Goal: Browse casually: Explore the website without a specific task or goal

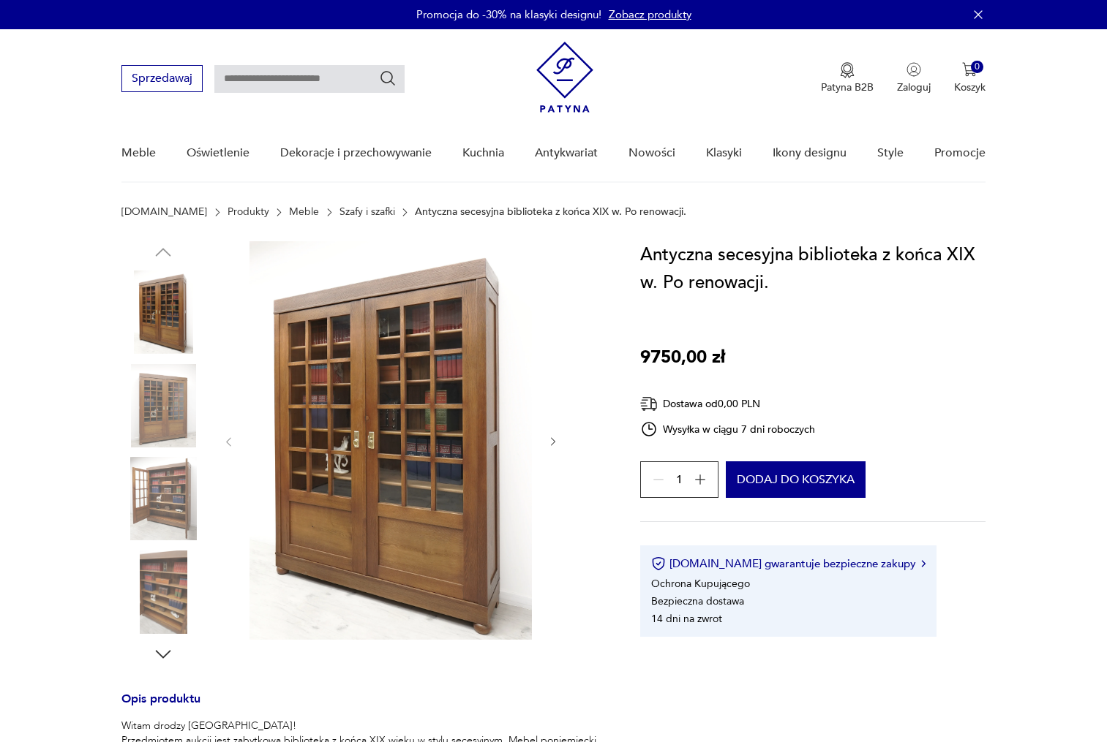
click at [155, 399] on img at bounding box center [162, 405] width 83 height 83
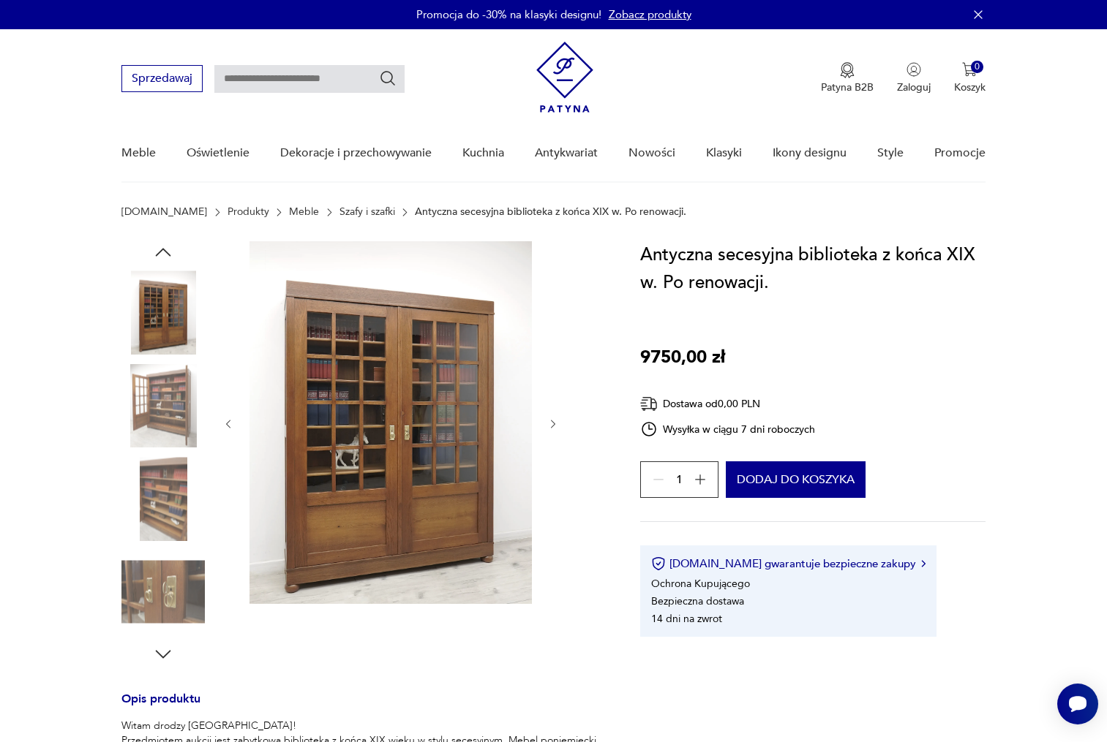
click at [161, 415] on img at bounding box center [162, 405] width 83 height 83
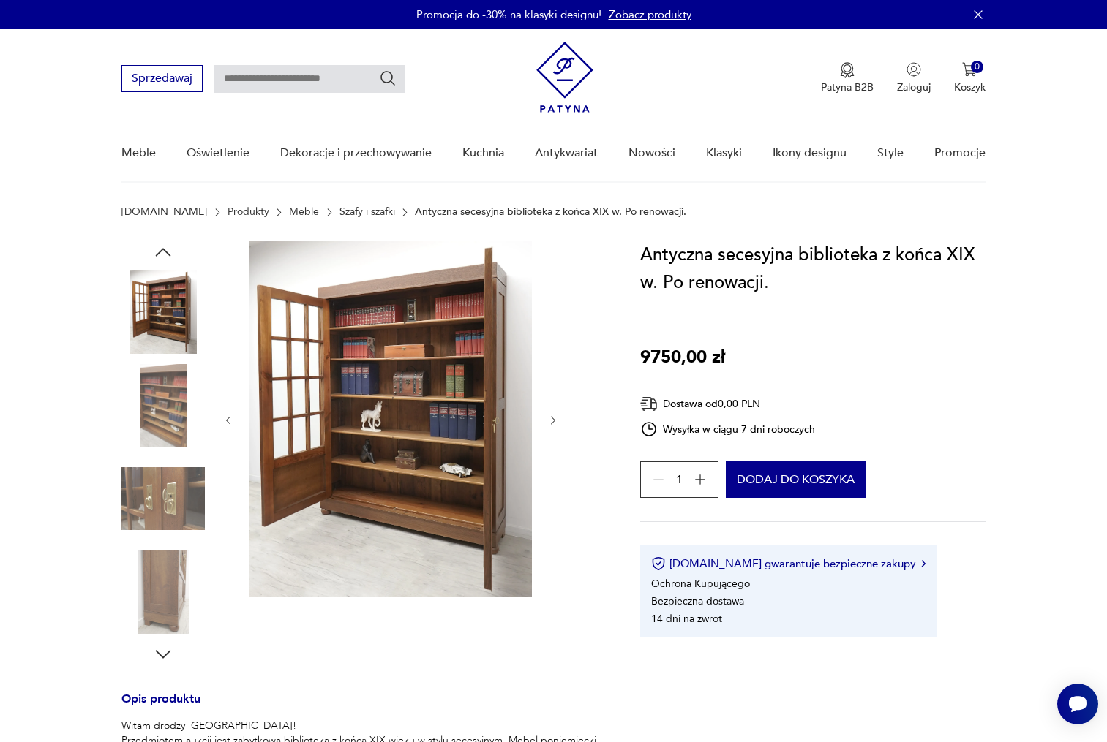
click at [156, 472] on img at bounding box center [162, 498] width 83 height 83
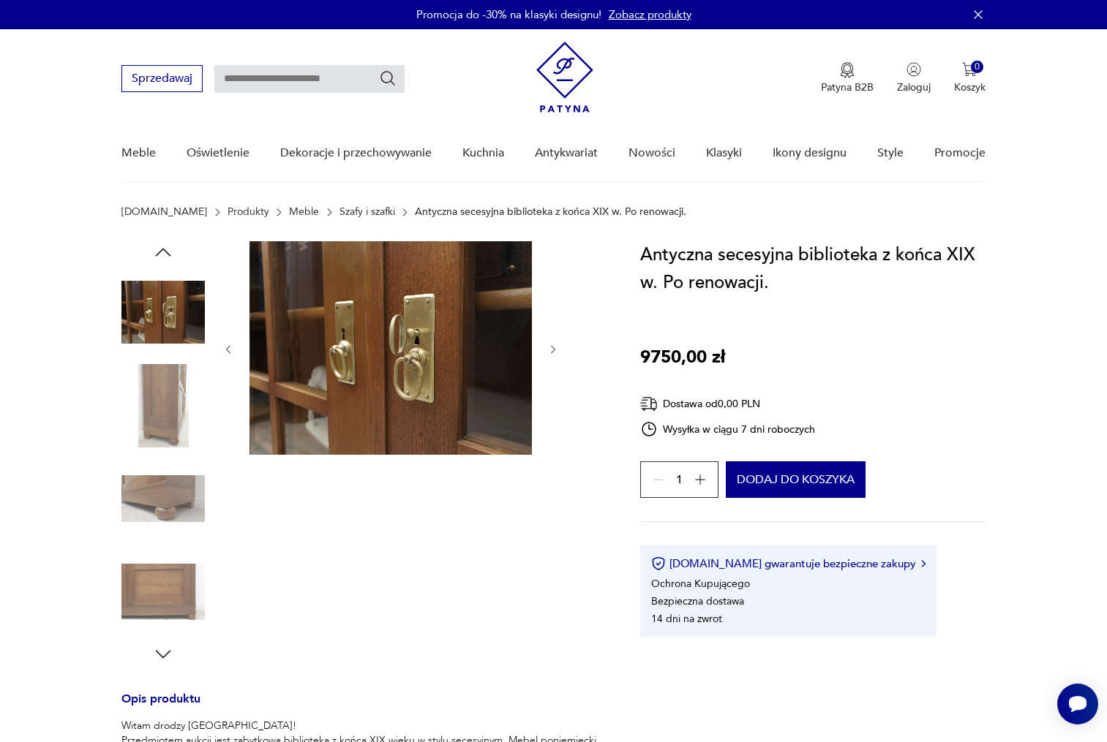
click at [162, 324] on img at bounding box center [162, 312] width 83 height 83
click at [151, 425] on img at bounding box center [162, 405] width 83 height 83
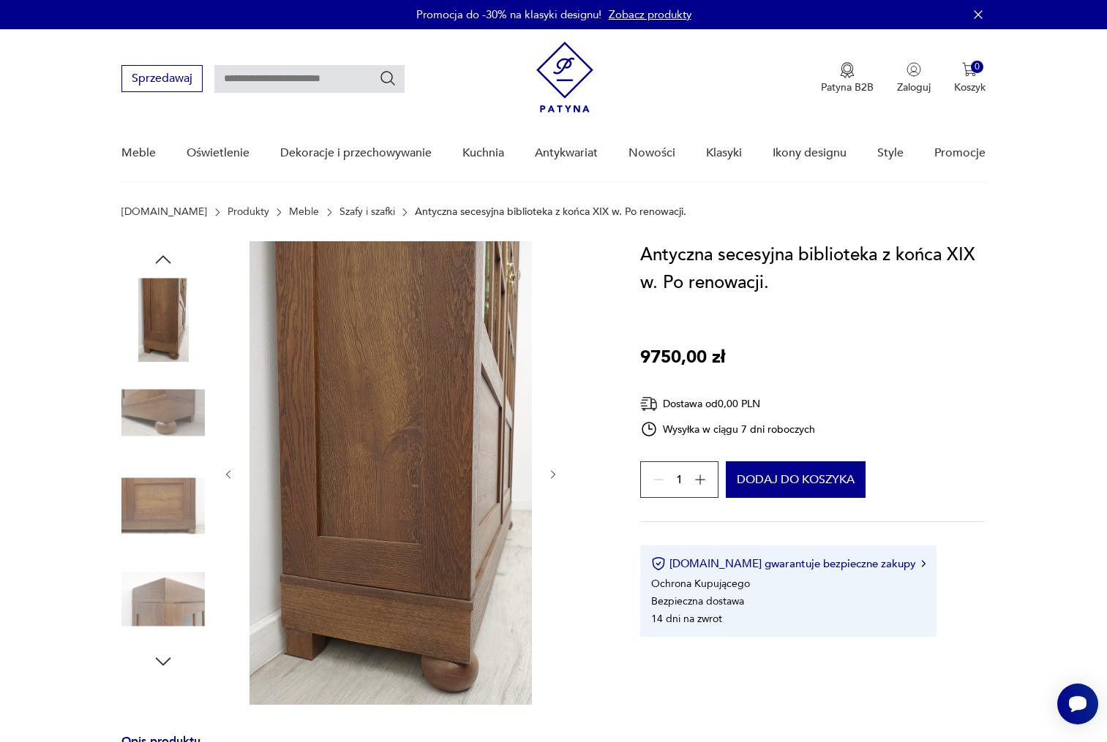
click at [148, 464] on div at bounding box center [162, 461] width 83 height 366
click at [149, 495] on img at bounding box center [162, 505] width 83 height 83
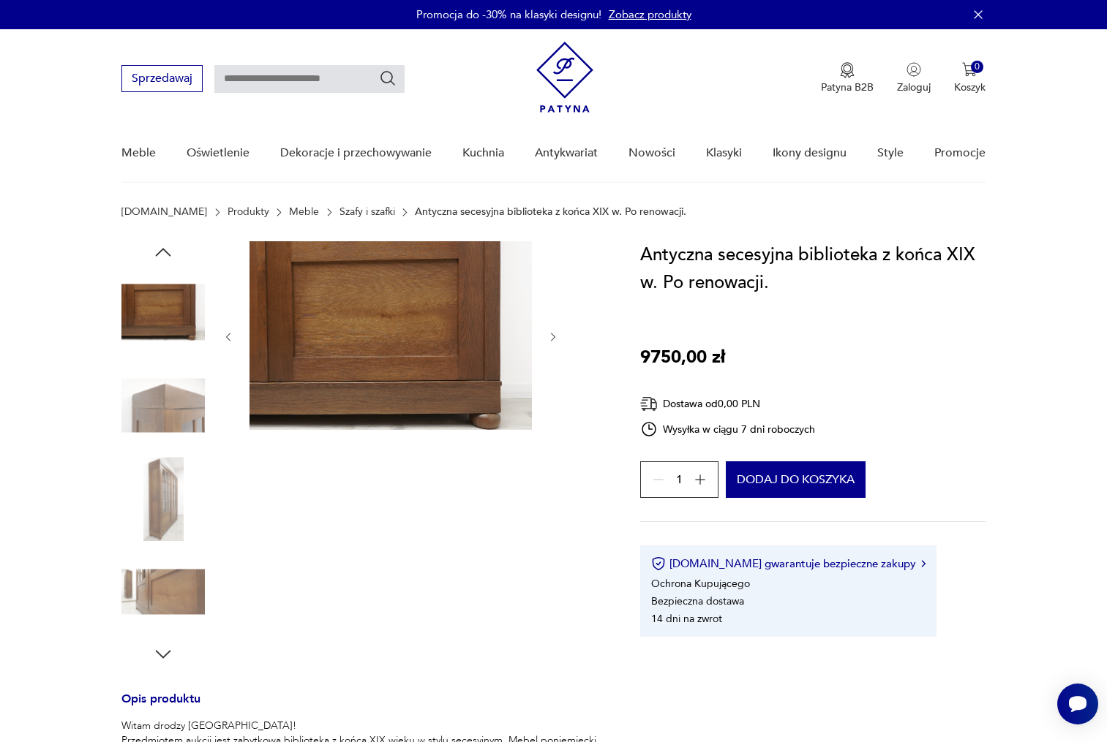
click at [165, 309] on img at bounding box center [162, 312] width 83 height 83
click at [159, 406] on img at bounding box center [162, 405] width 83 height 83
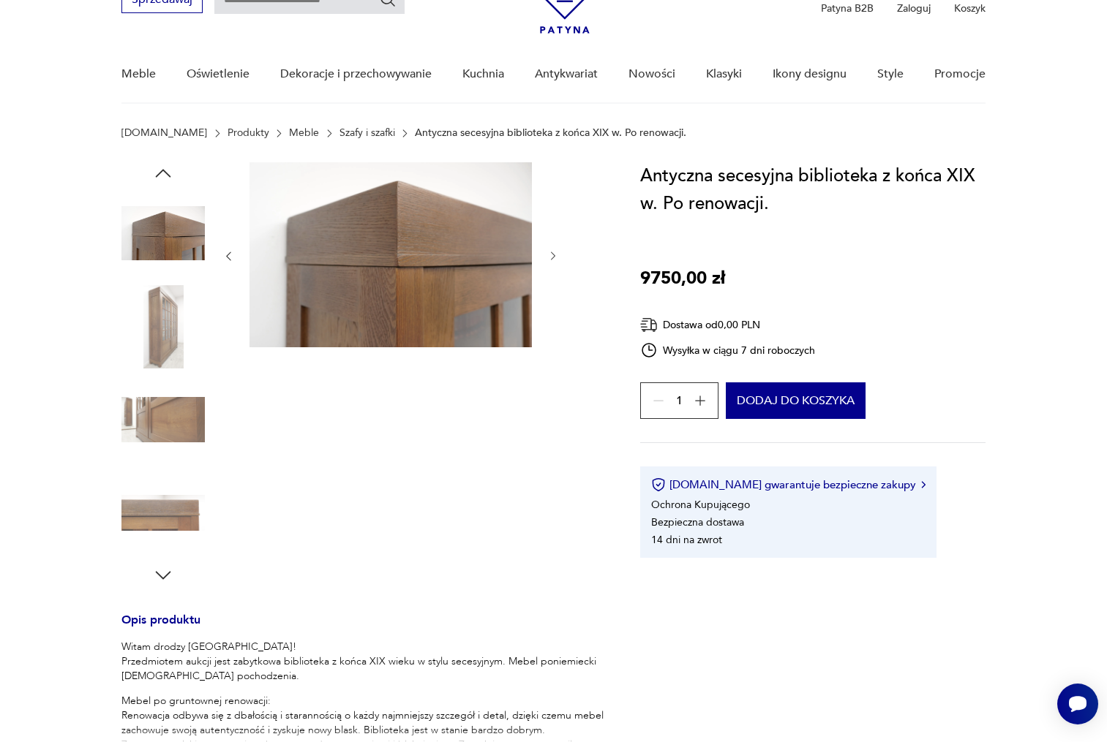
scroll to position [176, 0]
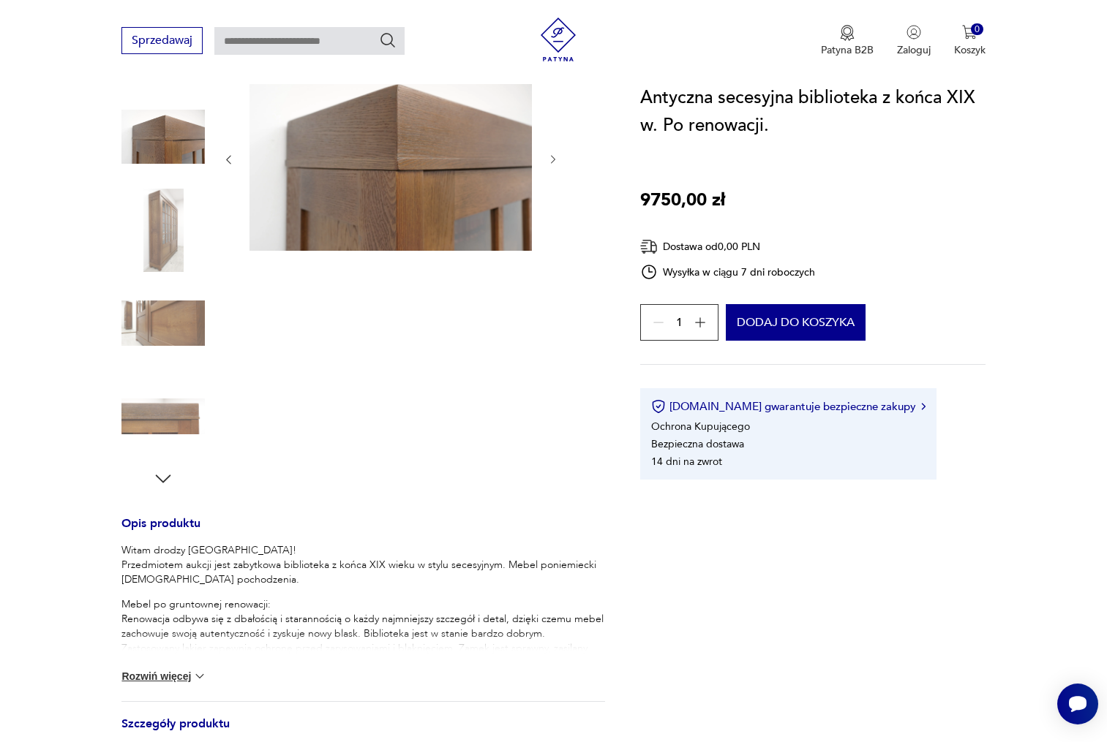
click at [159, 406] on img at bounding box center [162, 416] width 83 height 83
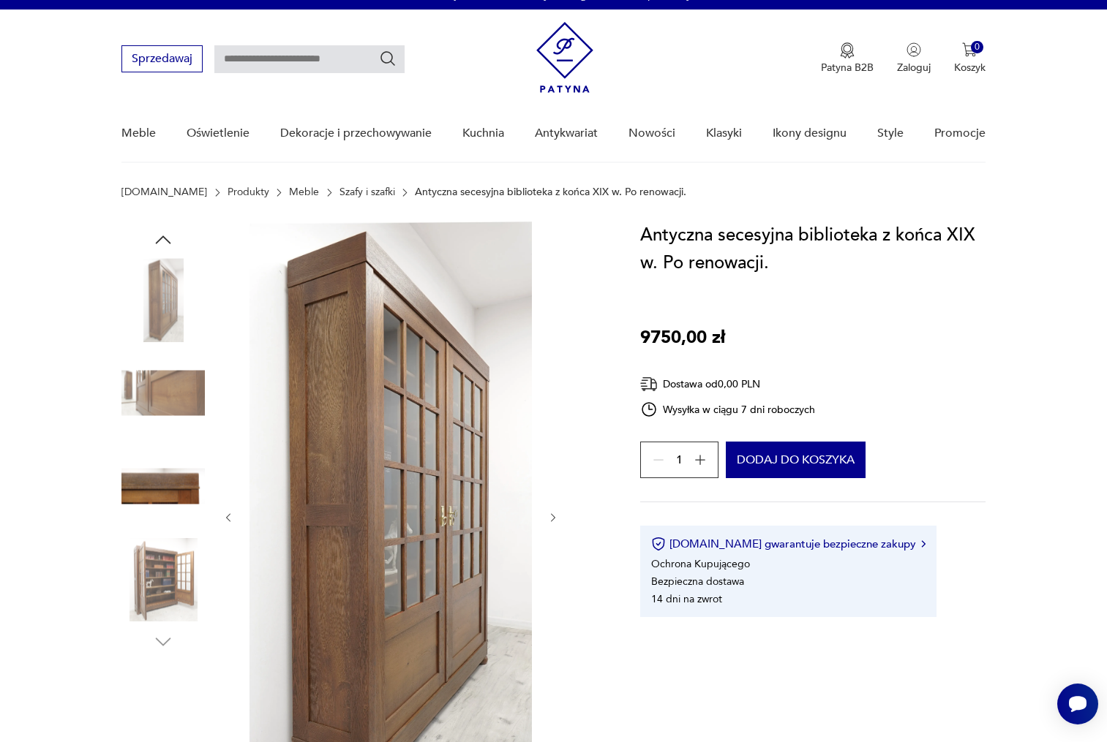
scroll to position [0, 0]
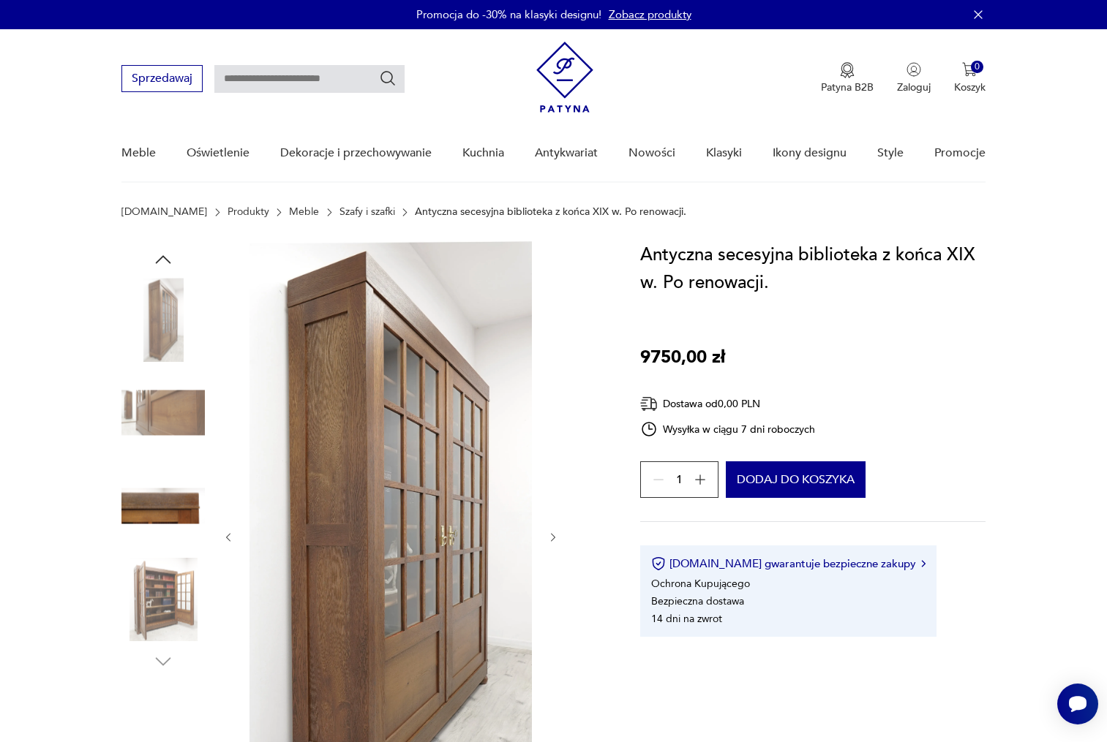
click at [158, 257] on icon "button" at bounding box center [163, 260] width 22 height 22
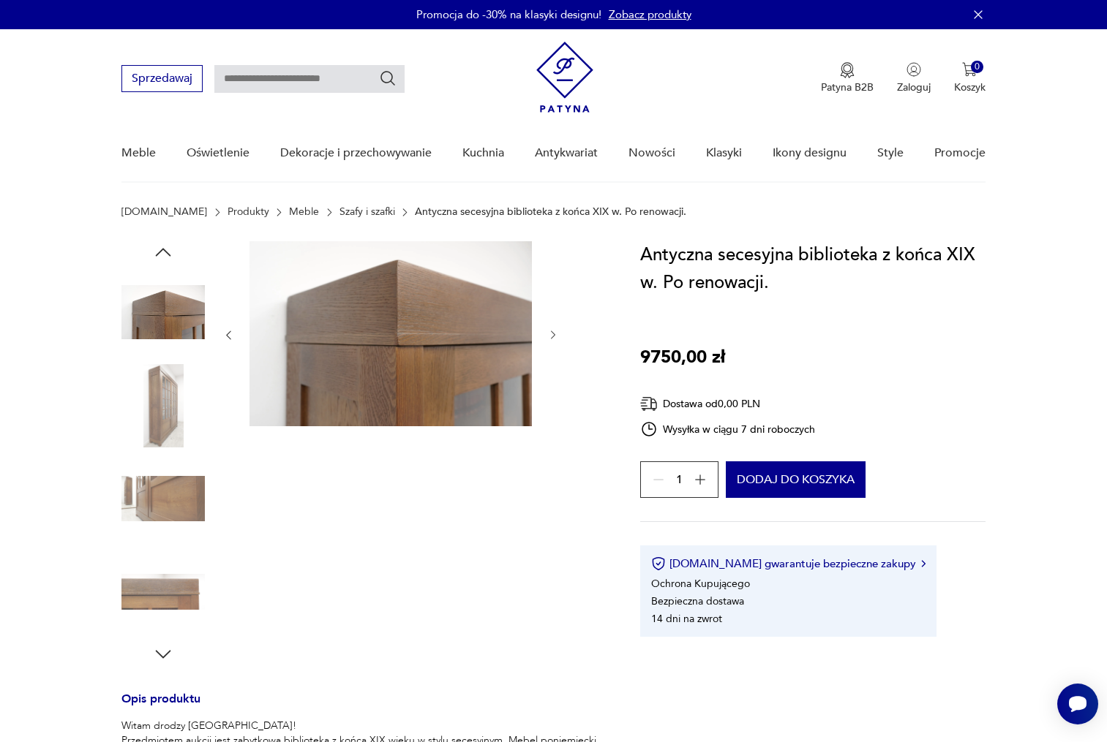
click at [158, 257] on icon "button" at bounding box center [163, 252] width 22 height 22
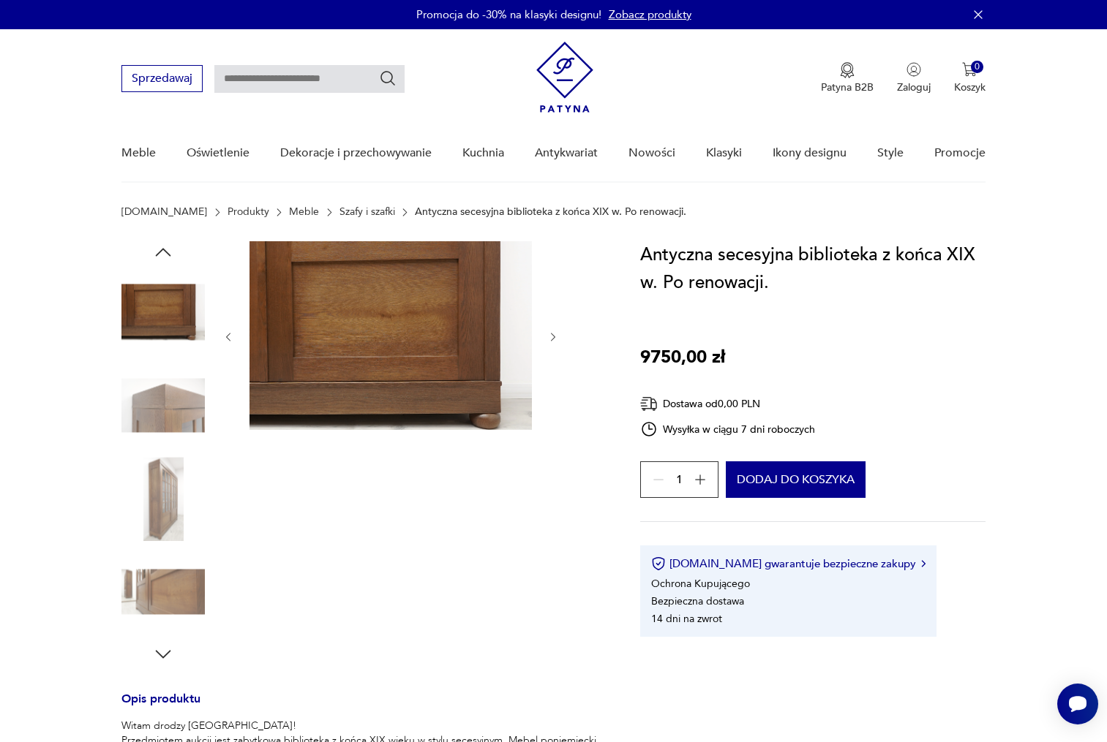
click at [158, 257] on icon "button" at bounding box center [163, 252] width 22 height 22
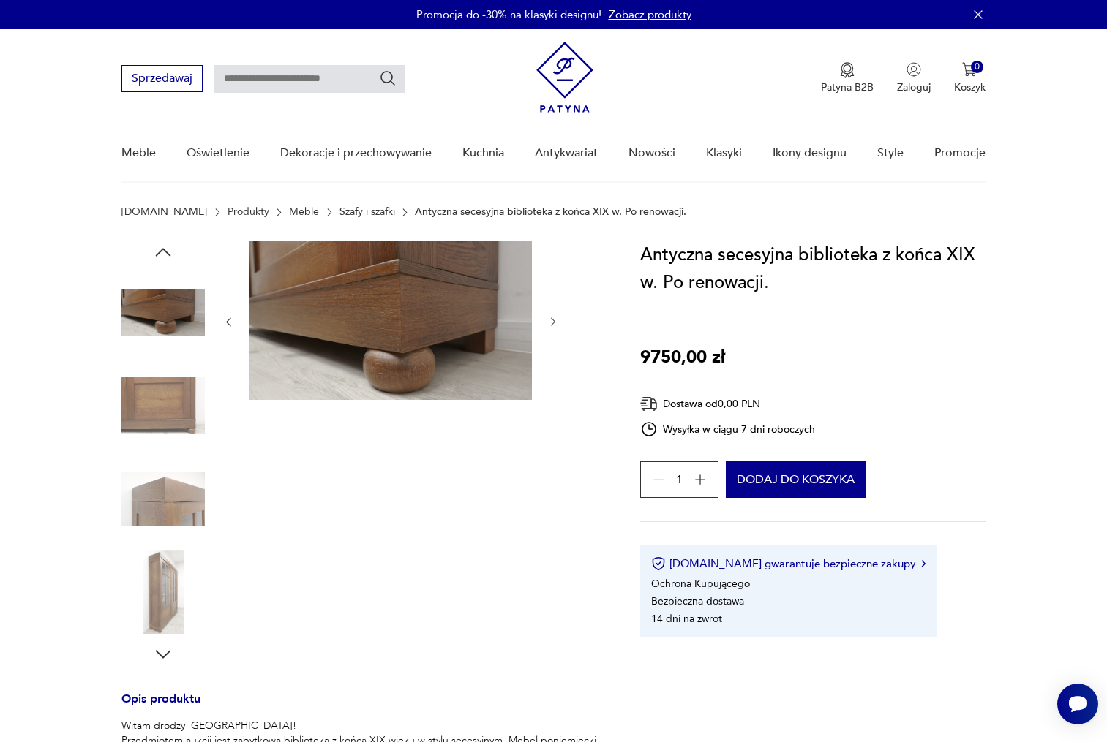
click at [158, 257] on icon "button" at bounding box center [163, 252] width 22 height 22
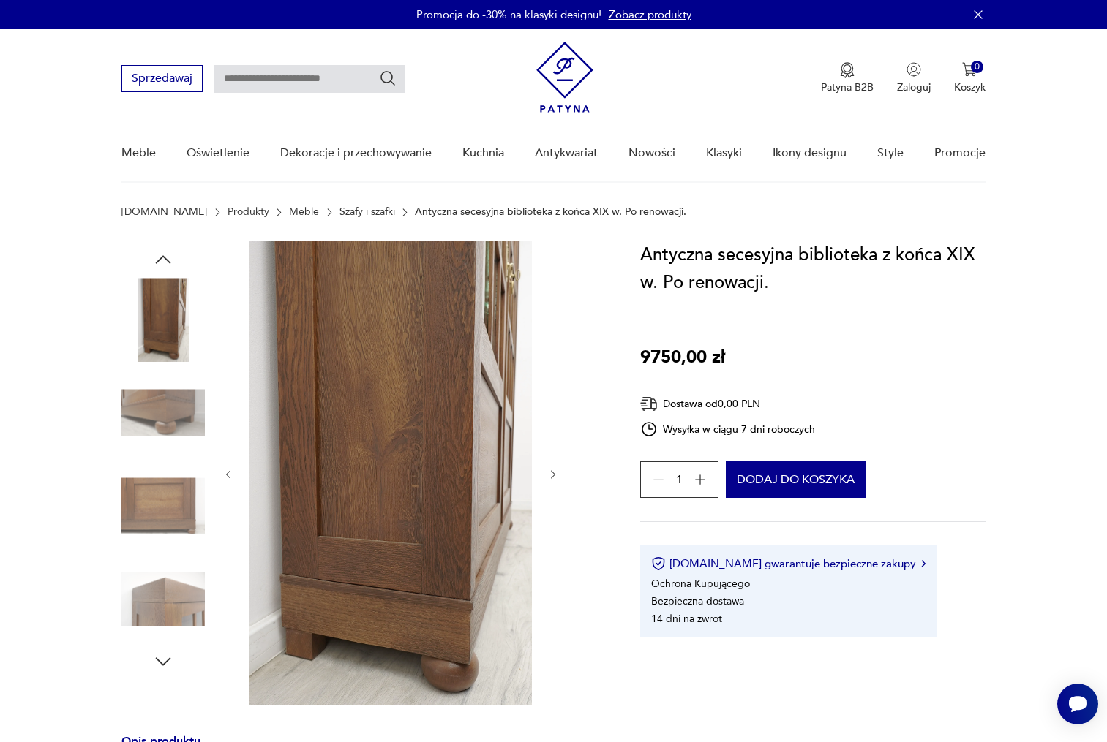
click at [158, 258] on icon "button" at bounding box center [163, 260] width 22 height 22
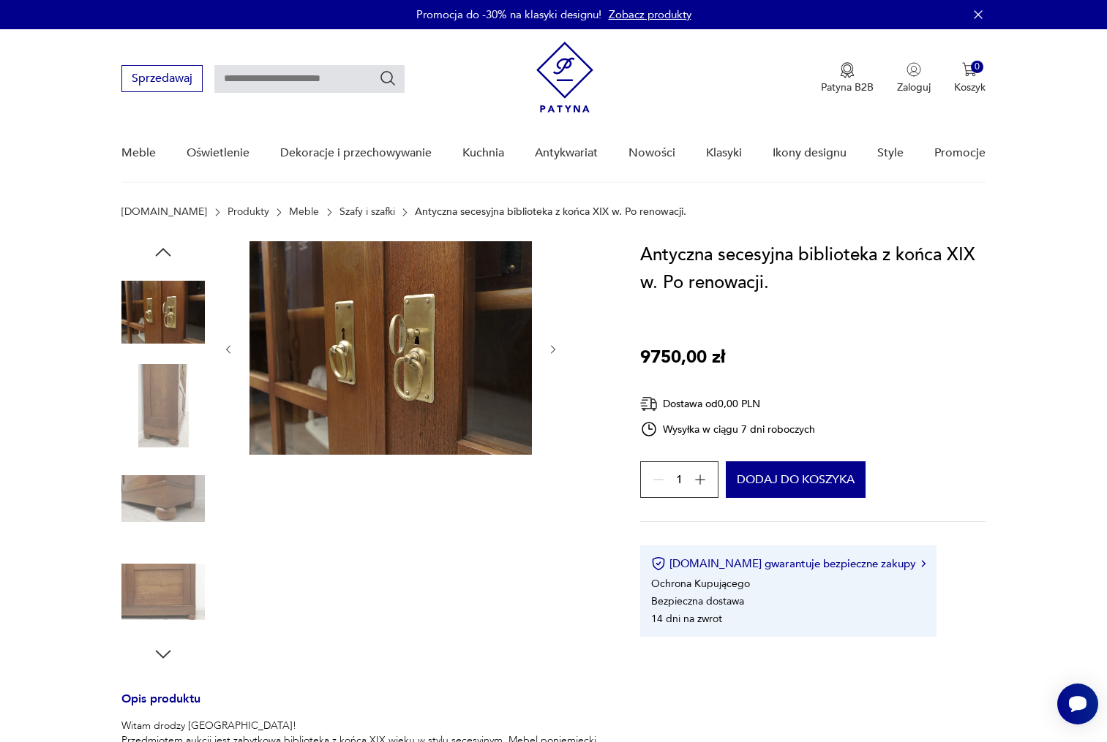
click at [157, 258] on icon "button" at bounding box center [163, 252] width 22 height 22
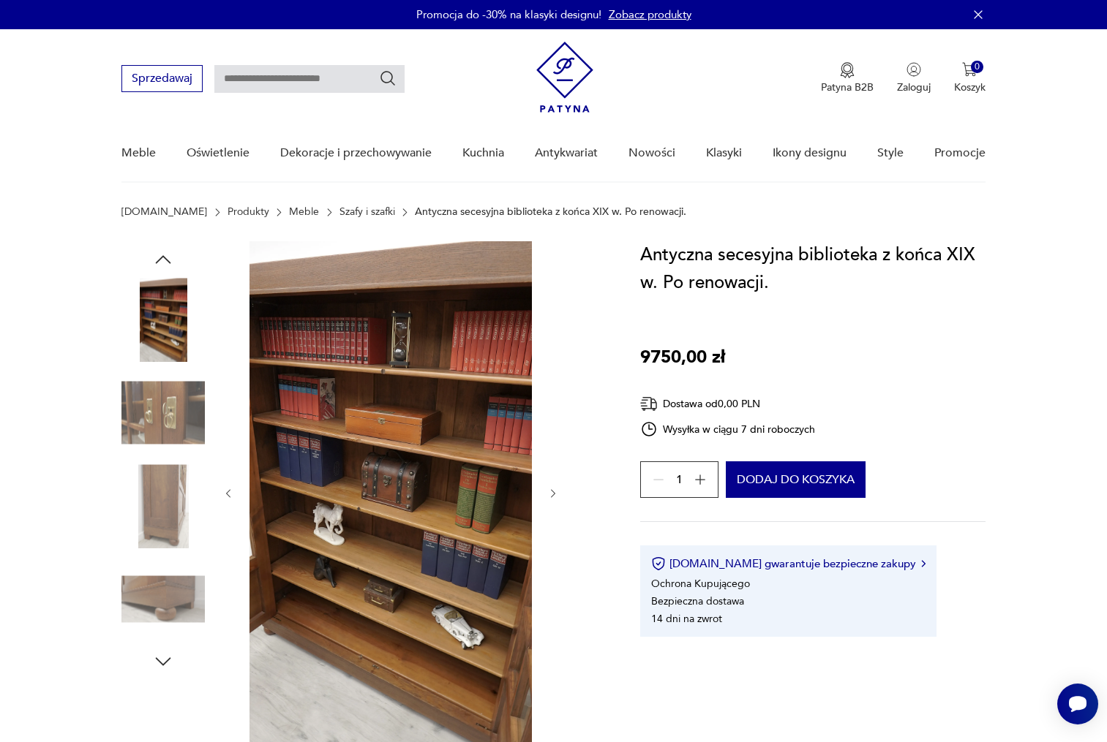
click at [157, 259] on icon "button" at bounding box center [163, 260] width 22 height 22
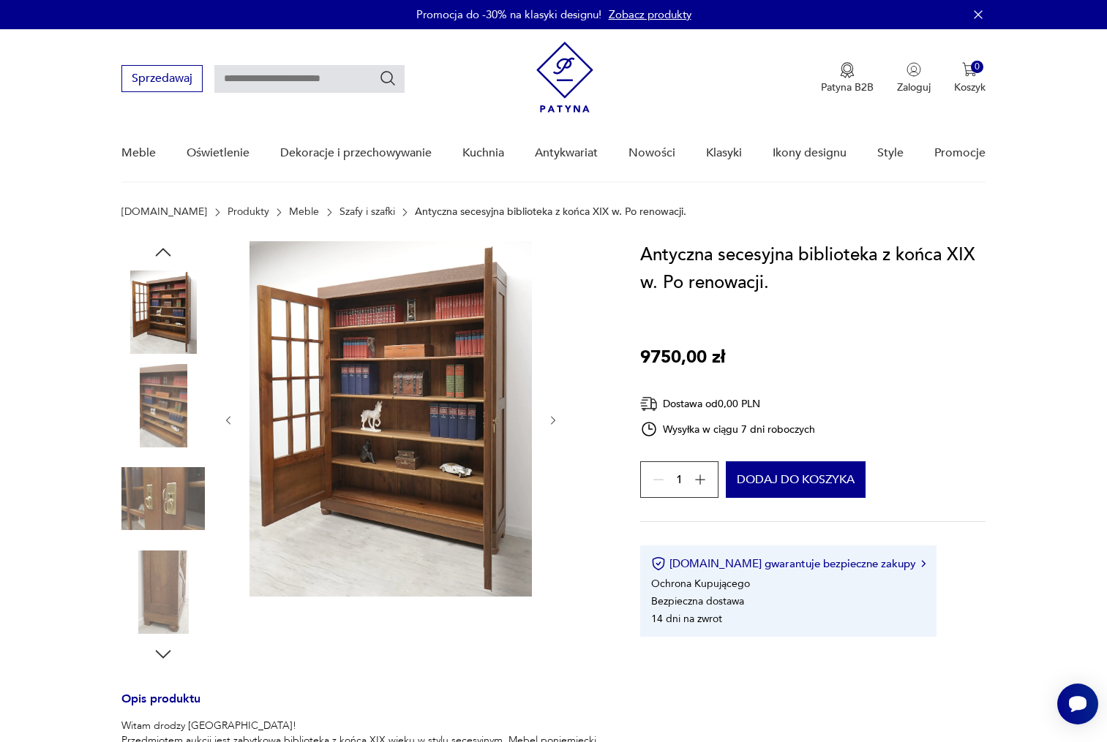
click at [460, 365] on img at bounding box center [390, 418] width 282 height 355
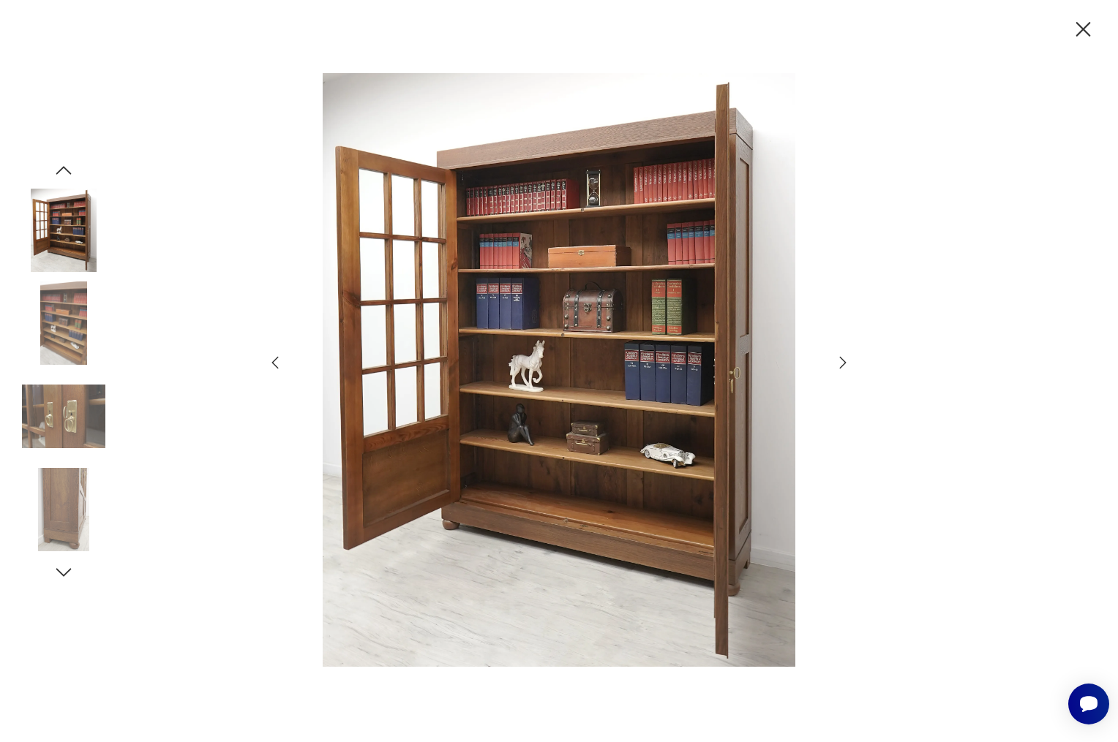
click at [32, 306] on img at bounding box center [63, 323] width 83 height 83
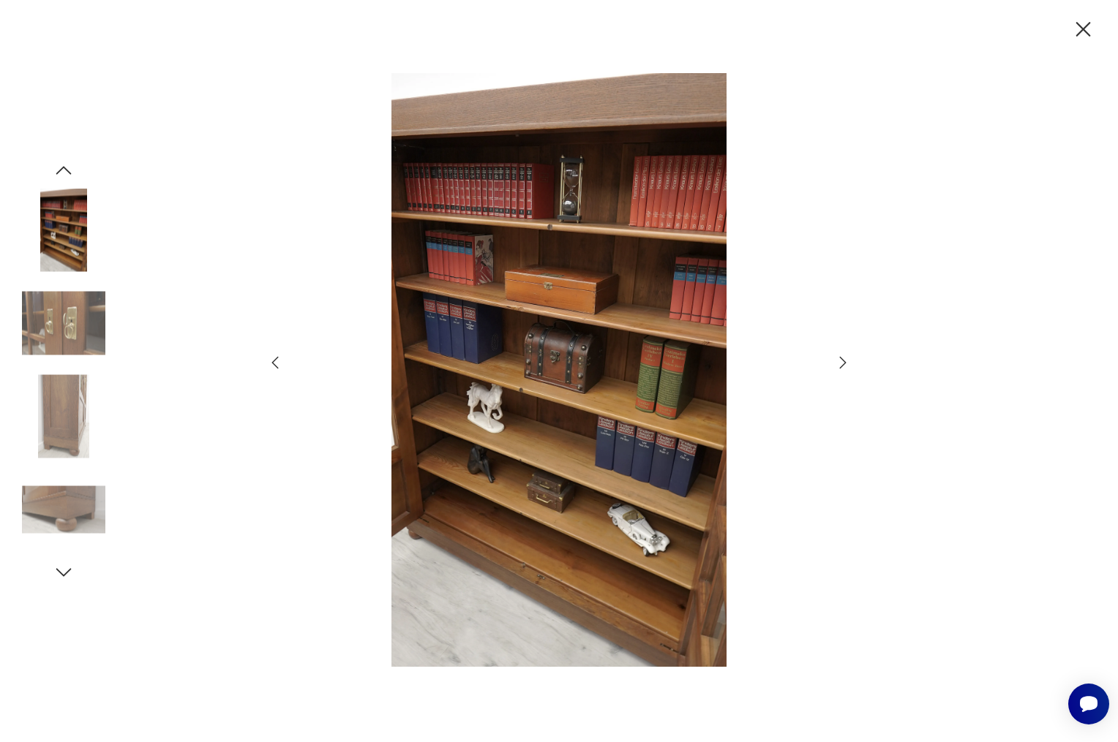
click at [44, 395] on img at bounding box center [63, 416] width 83 height 83
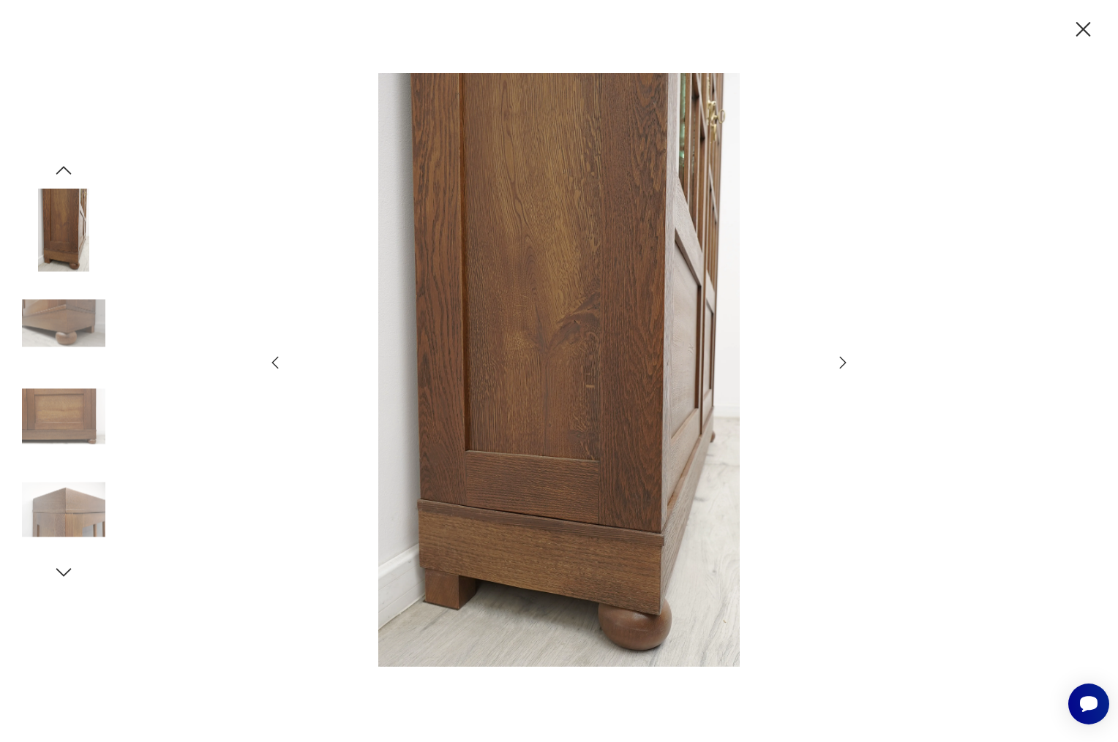
click at [1083, 31] on icon "button" at bounding box center [1083, 29] width 15 height 15
